Goal: Transaction & Acquisition: Purchase product/service

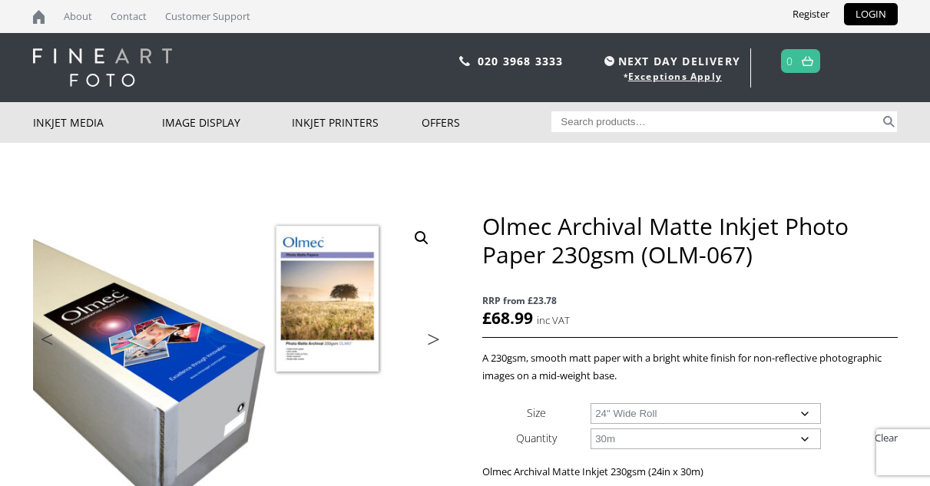
select select "24-wide-roll"
select select "30m"
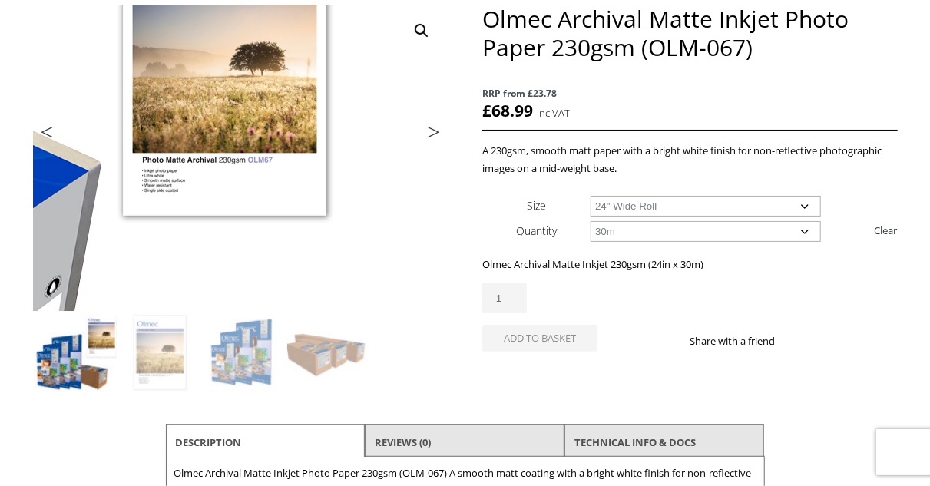
scroll to position [307, 0]
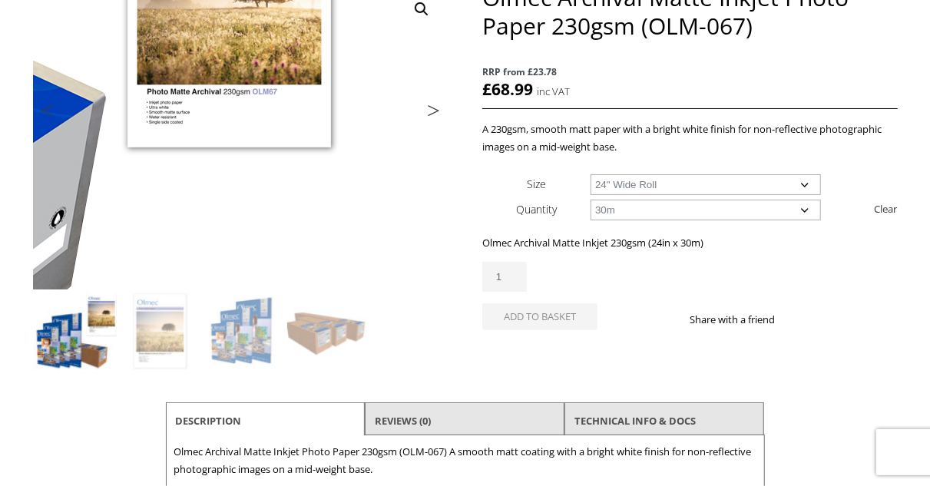
scroll to position [230, 0]
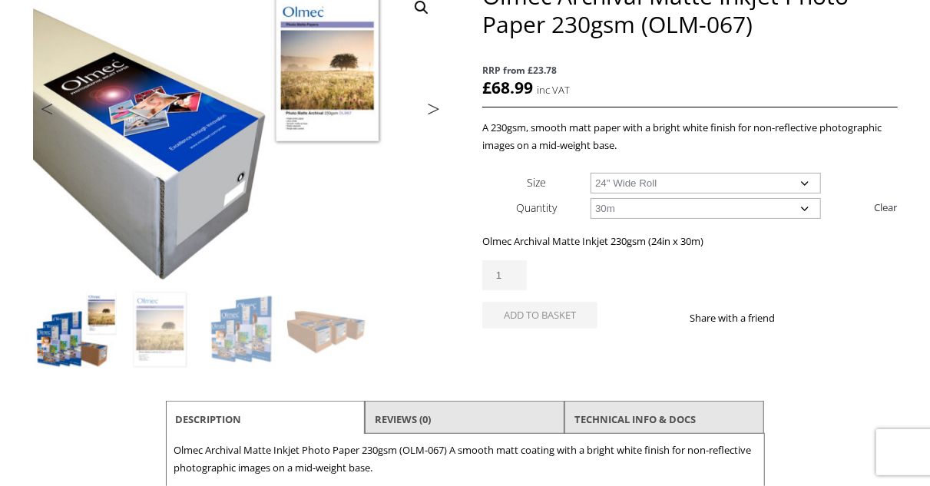
click at [806, 211] on select "Choose an option 30m" at bounding box center [706, 208] width 230 height 21
select select
click at [591, 198] on select "Choose an option 30m" at bounding box center [706, 208] width 230 height 21
select select "24-wide-roll"
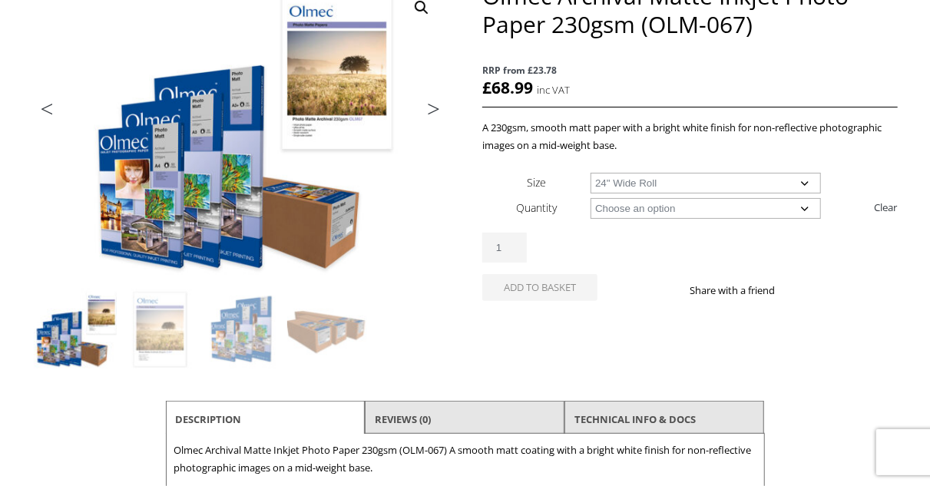
click at [807, 207] on select "Choose an option 30m" at bounding box center [706, 208] width 230 height 21
select select "30m"
click at [591, 198] on select "Choose an option 30m" at bounding box center [706, 208] width 230 height 21
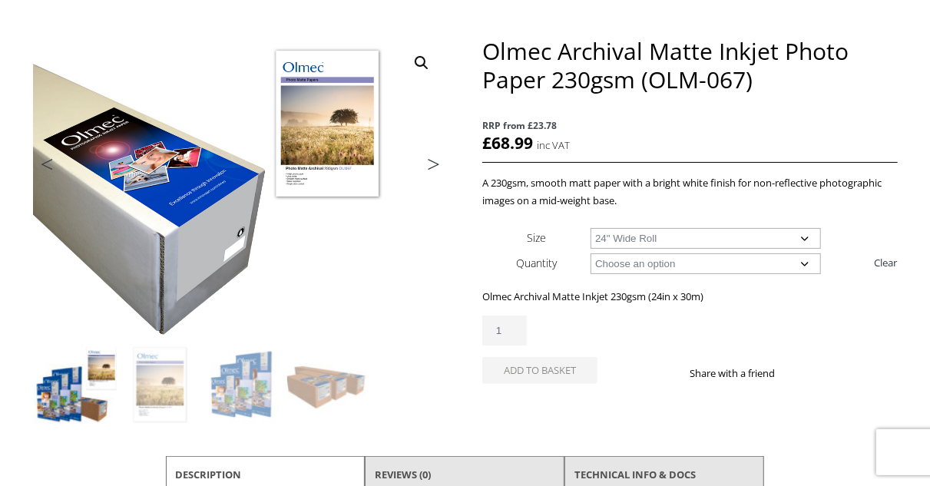
scroll to position [154, 0]
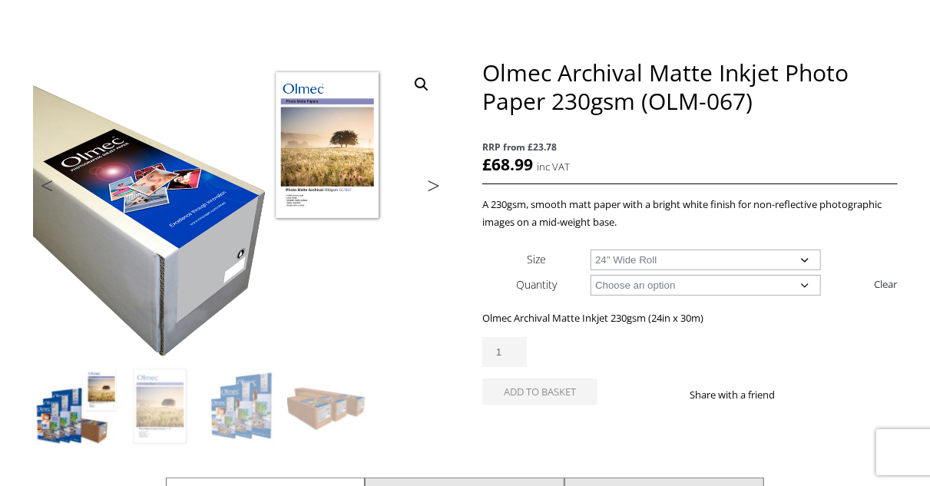
click at [804, 259] on select "Choose an option 17" Wide Roll 24" Wide Roll 36" Wide Roll 44" Wide Roll 60" Wi…" at bounding box center [706, 260] width 230 height 21
click at [591, 250] on select "Choose an option 17" Wide Roll 24" Wide Roll 36" Wide Roll 44" Wide Roll 60" Wi…" at bounding box center [706, 260] width 230 height 21
click at [806, 260] on select "Choose an option 17" Wide Roll 24" Wide Roll 36" Wide Roll 44" Wide Roll 60" Wi…" at bounding box center [706, 260] width 230 height 21
click at [591, 250] on select "Choose an option 17" Wide Roll 24" Wide Roll 36" Wide Roll 44" Wide Roll 60" Wi…" at bounding box center [706, 260] width 230 height 21
click at [806, 256] on select "Choose an option 17" Wide Roll 24" Wide Roll 36" Wide Roll 44" Wide Roll 60" Wi…" at bounding box center [706, 260] width 230 height 21
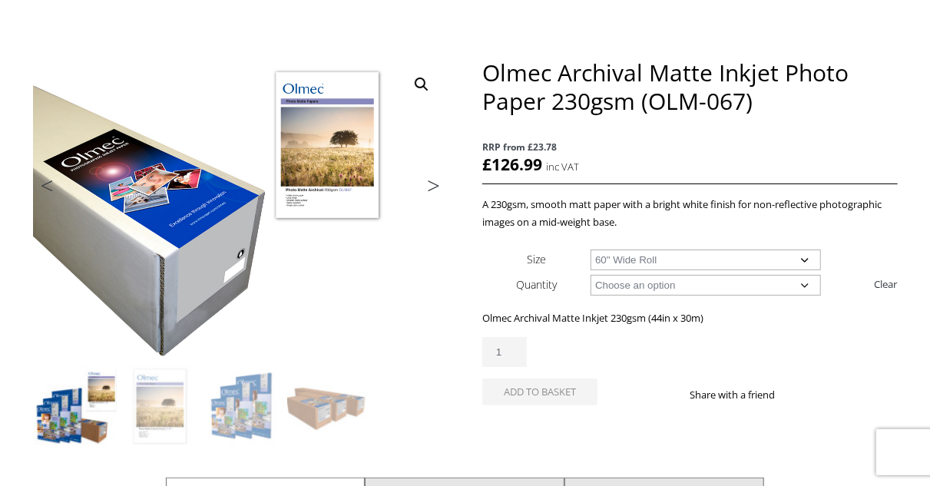
click at [591, 250] on select "Choose an option 17" Wide Roll 24" Wide Roll 36" Wide Roll 44" Wide Roll 60" Wi…" at bounding box center [706, 260] width 230 height 21
click at [803, 263] on select "Choose an option 17" Wide Roll 24" Wide Roll 36" Wide Roll 44" Wide Roll 60" Wi…" at bounding box center [706, 260] width 230 height 21
click at [591, 250] on select "Choose an option 17" Wide Roll 24" Wide Roll 36" Wide Roll 44" Wide Roll 60" Wi…" at bounding box center [706, 260] width 230 height 21
click at [809, 260] on select "Choose an option 17" Wide Roll 24" Wide Roll 36" Wide Roll 44" Wide Roll 60" Wi…" at bounding box center [706, 260] width 230 height 21
click at [591, 250] on select "Choose an option 17" Wide Roll 24" Wide Roll 36" Wide Roll 44" Wide Roll 60" Wi…" at bounding box center [706, 260] width 230 height 21
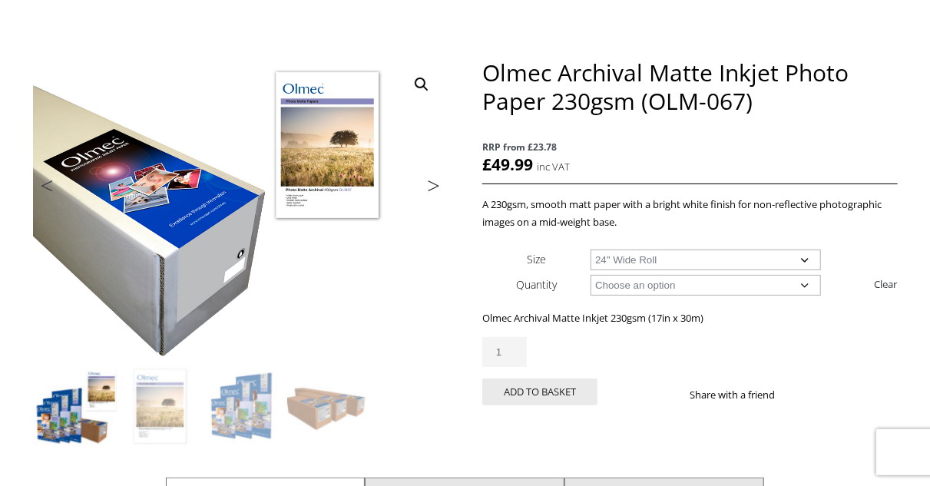
select select "24-wide-roll"
